Goal: Check status: Check status

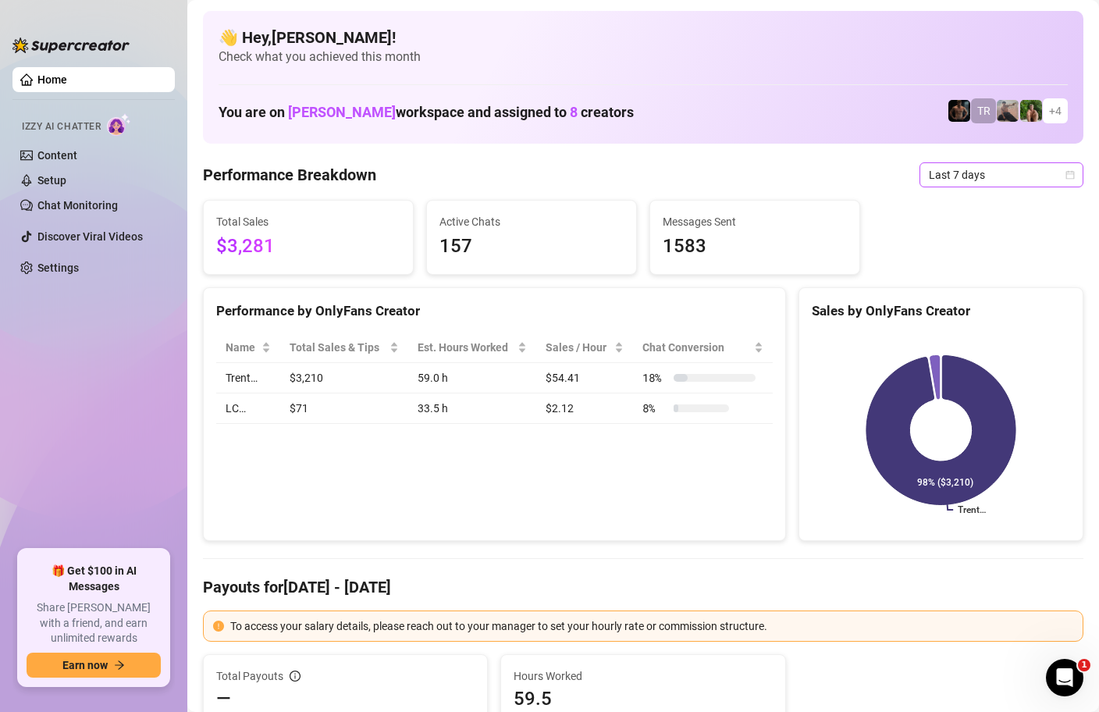
click at [1070, 173] on icon "calendar" at bounding box center [1069, 174] width 9 height 9
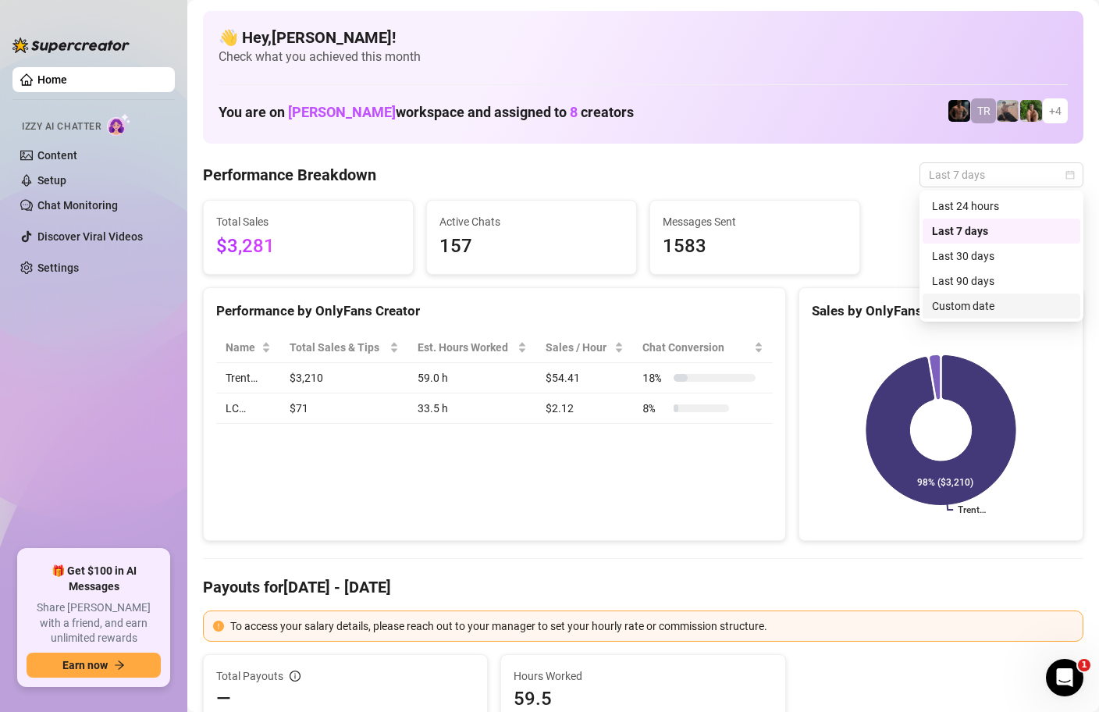
click at [973, 311] on div "Custom date" at bounding box center [1001, 305] width 139 height 17
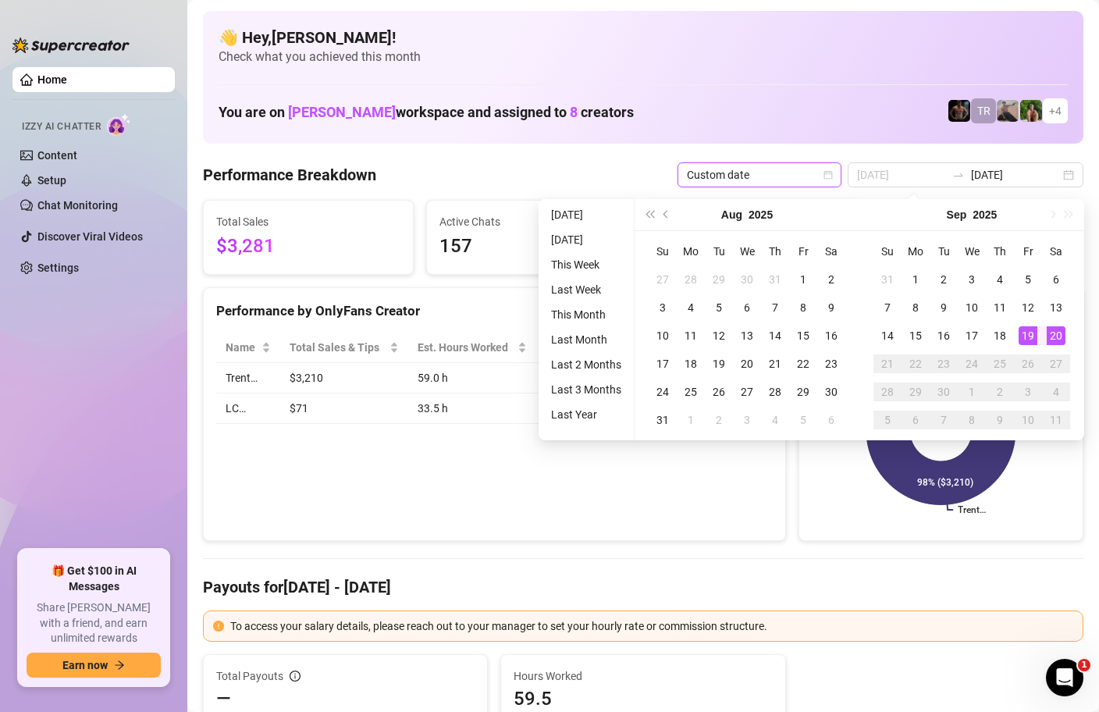
type input "[DATE]"
click at [1052, 340] on div "20" at bounding box center [1056, 335] width 19 height 19
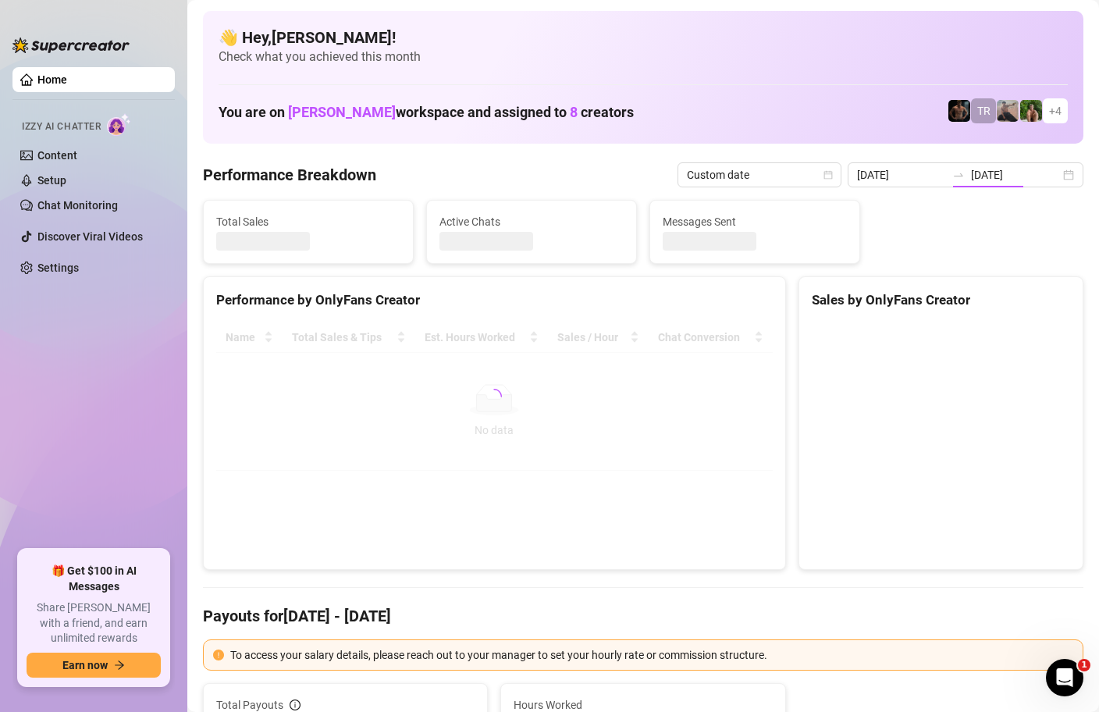
type input "[DATE]"
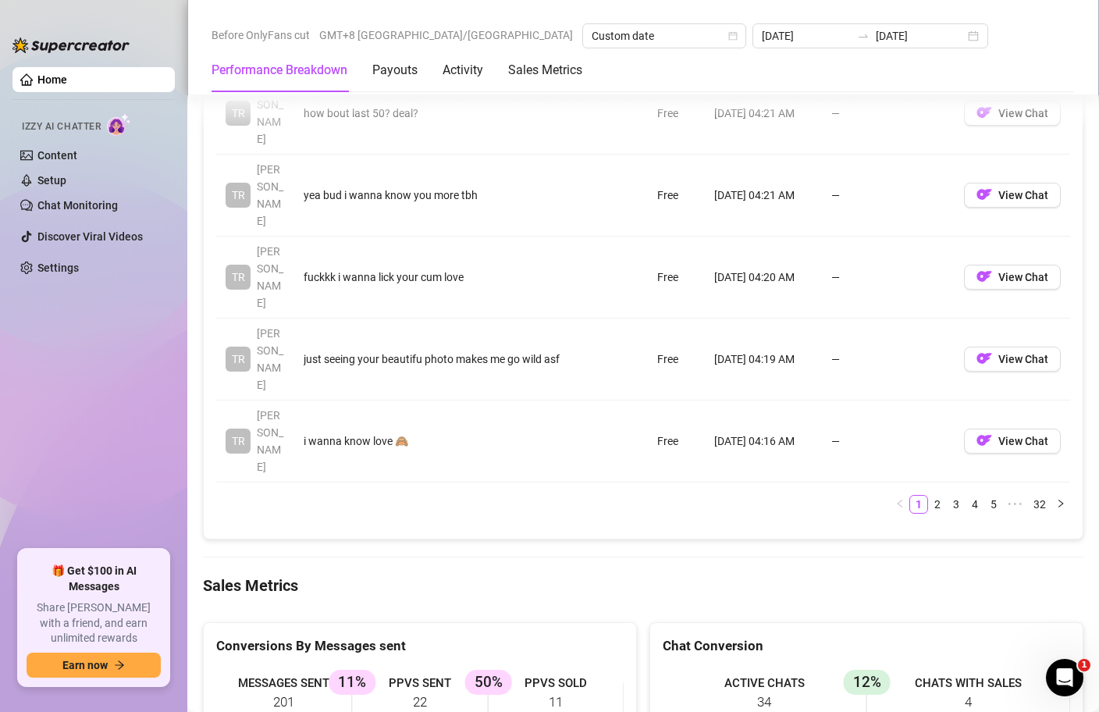
scroll to position [2098, 0]
